Goal: Find specific page/section: Find specific page/section

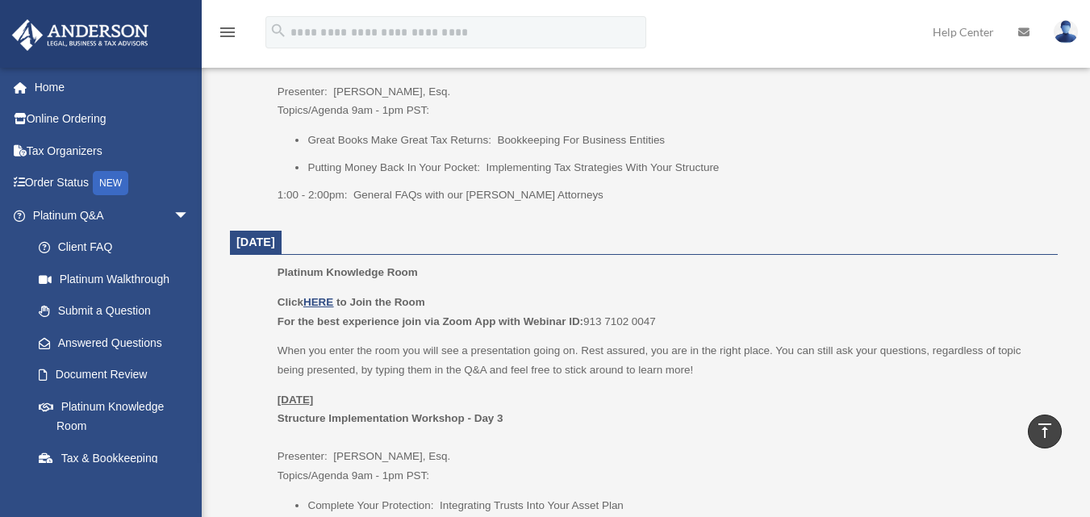
scroll to position [968, 0]
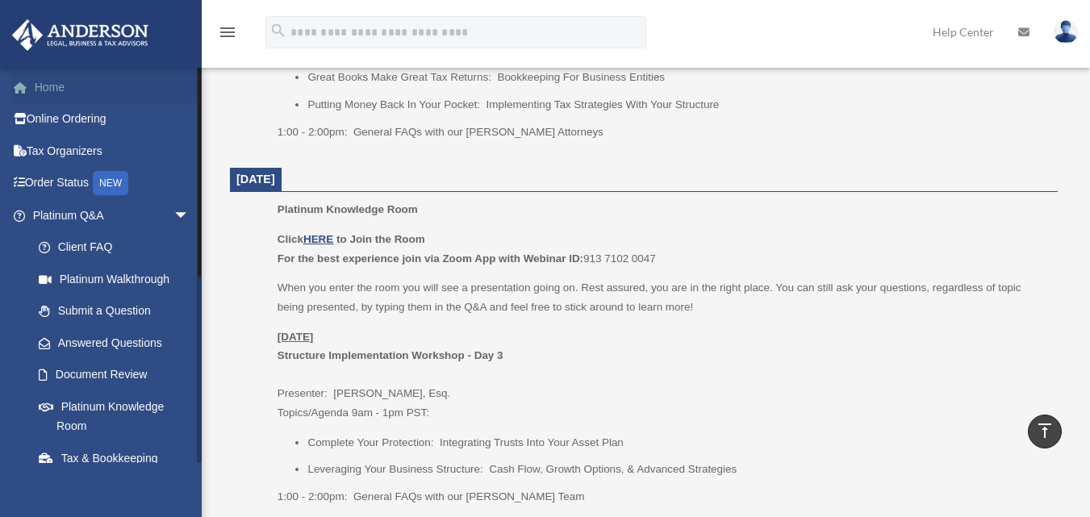
click at [67, 87] on link "Home" at bounding box center [112, 87] width 203 height 32
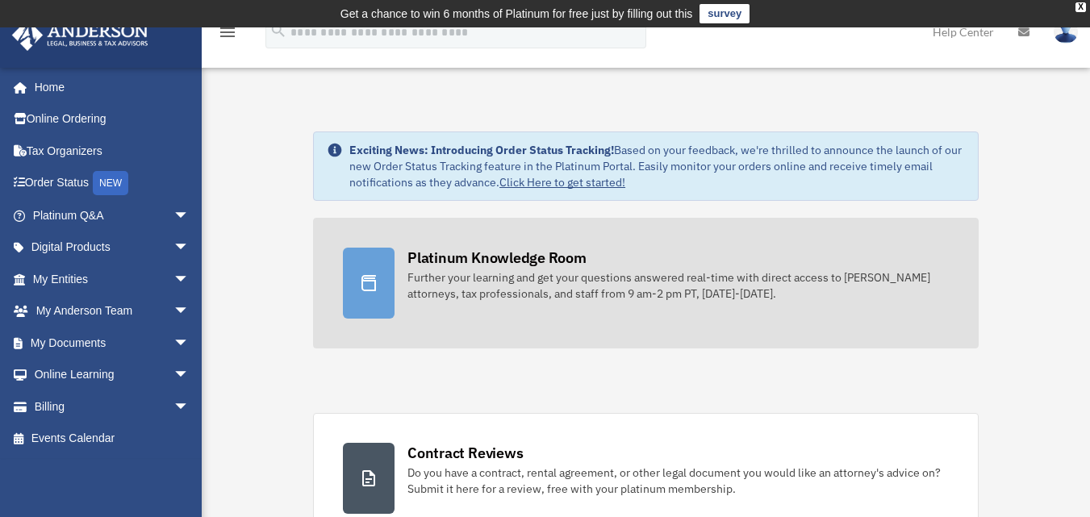
click at [500, 263] on div "Platinum Knowledge Room" at bounding box center [497, 258] width 179 height 20
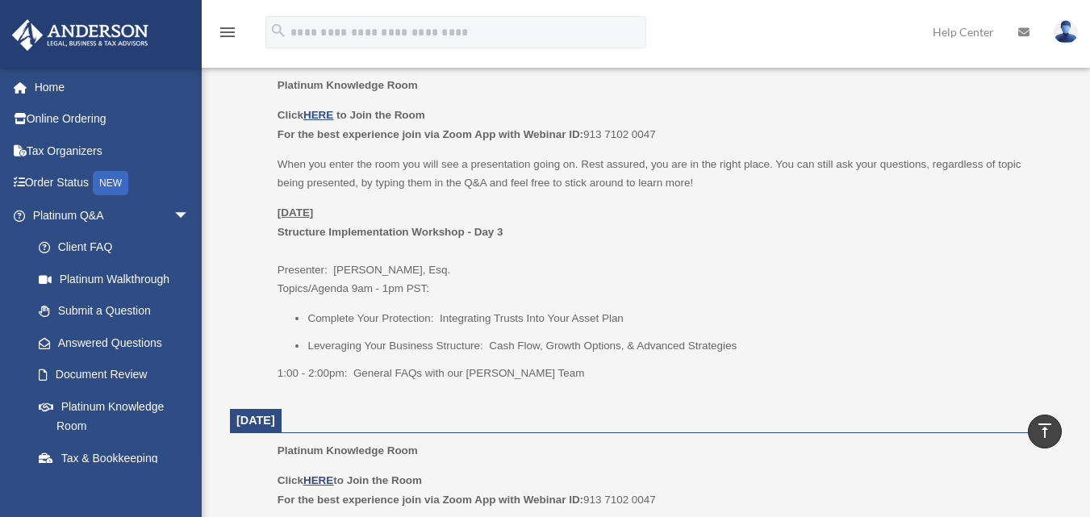
scroll to position [726, 0]
click at [323, 113] on u "HERE" at bounding box center [318, 116] width 30 height 12
